Goal: Task Accomplishment & Management: Use online tool/utility

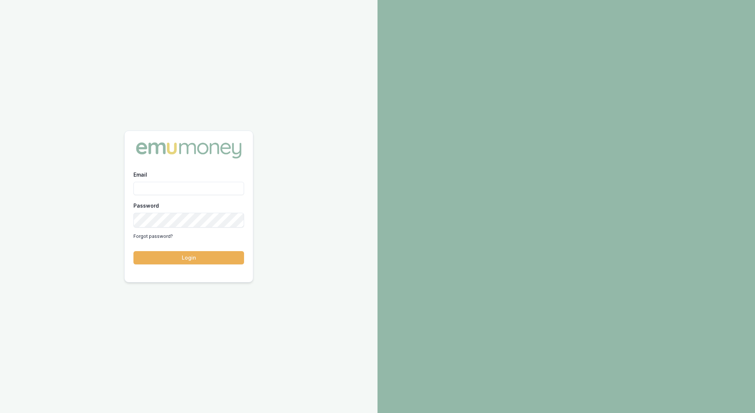
type input "rachael.connors@emumoney.com.au"
click at [184, 256] on button "Login" at bounding box center [189, 257] width 111 height 13
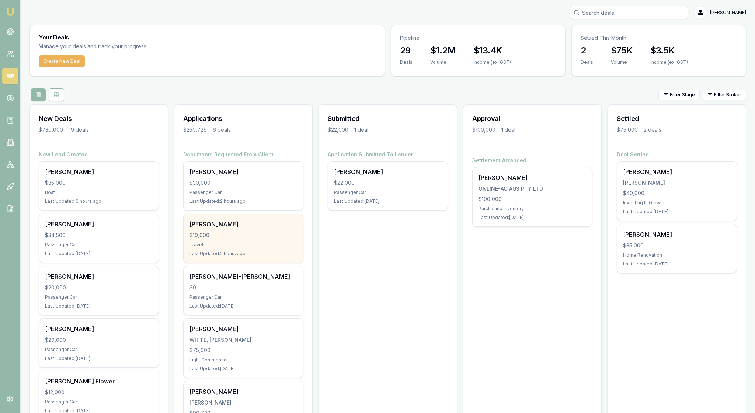
click at [270, 239] on div "$10,000" at bounding box center [244, 235] width 108 height 7
click at [259, 248] on div "Travel" at bounding box center [244, 245] width 108 height 6
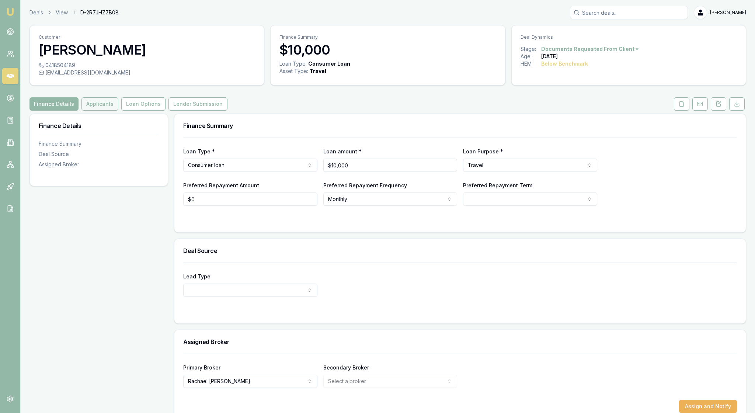
click at [118, 111] on button "Applicants" at bounding box center [100, 103] width 37 height 13
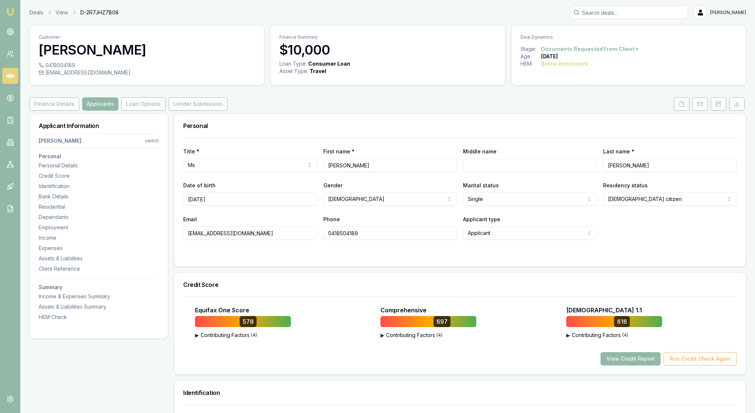
click at [339, 130] on div "Personal" at bounding box center [460, 126] width 572 height 24
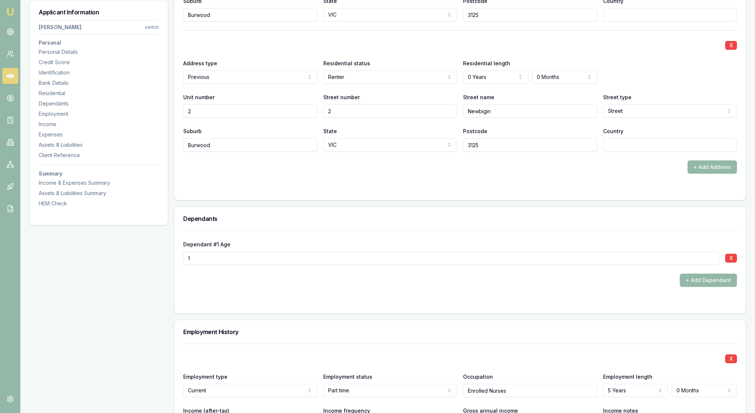
scroll to position [848, 0]
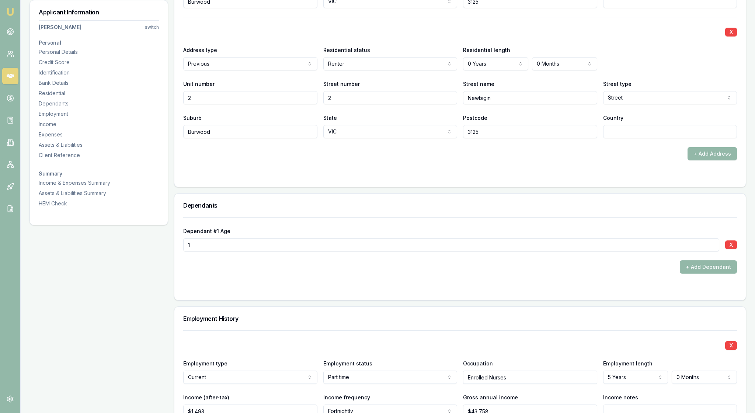
click at [568, 37] on div "X" at bounding box center [460, 31] width 554 height 10
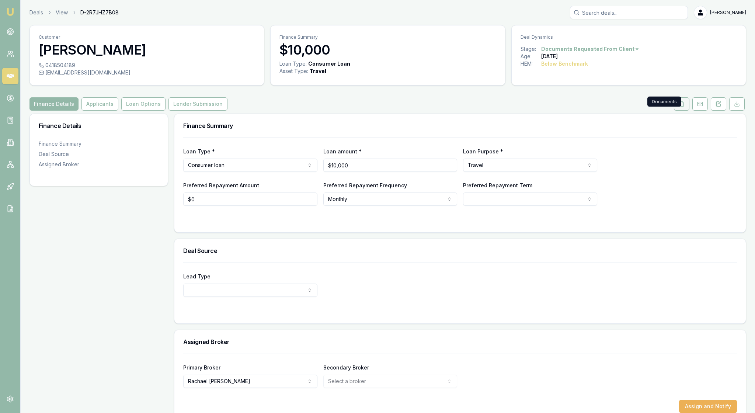
click at [674, 111] on button at bounding box center [681, 103] width 15 height 13
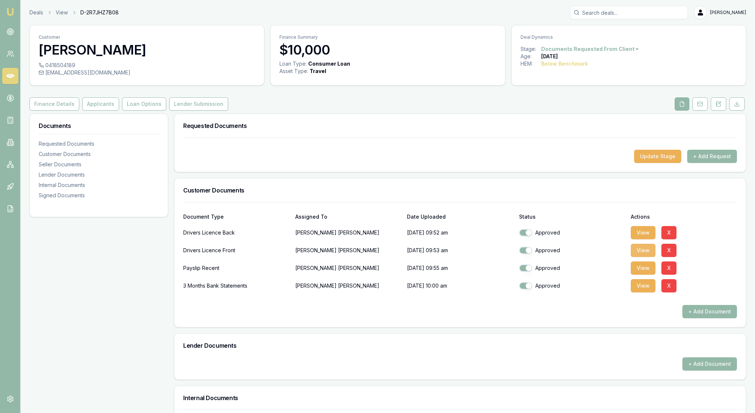
click at [644, 257] on button "View" at bounding box center [643, 250] width 25 height 13
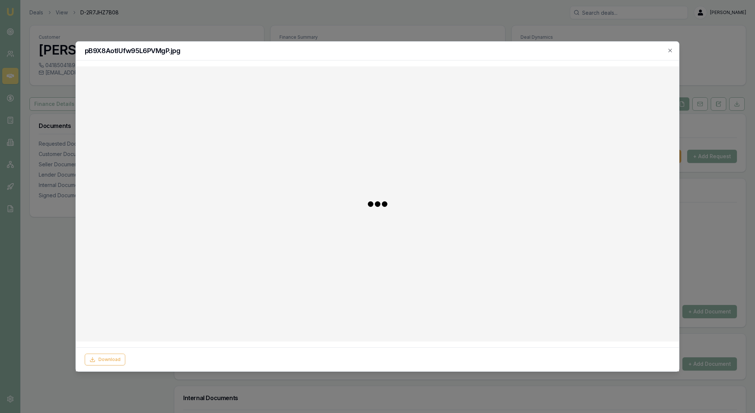
click at [575, 229] on div at bounding box center [378, 203] width 592 height 263
click at [670, 51] on icon "button" at bounding box center [671, 51] width 6 height 6
